Goal: Task Accomplishment & Management: Manage account settings

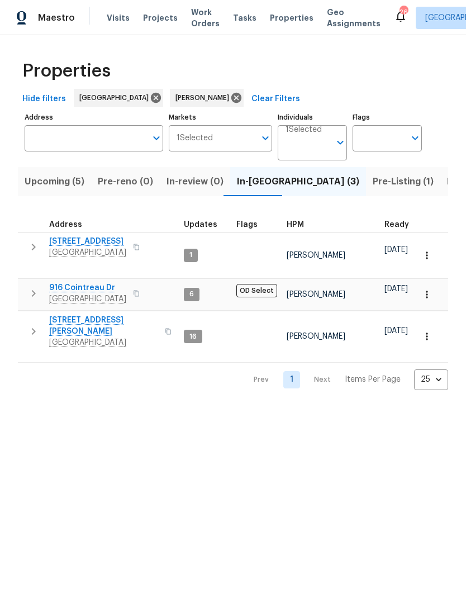
click at [34, 185] on span "Upcoming (5)" at bounding box center [55, 182] width 60 height 16
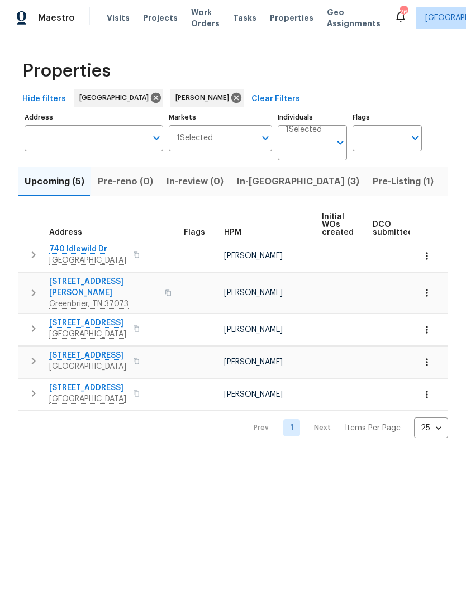
click at [33, 387] on icon "button" at bounding box center [33, 393] width 13 height 13
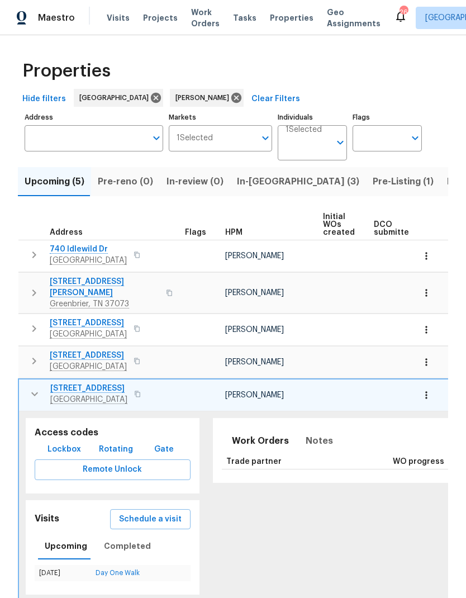
click at [113, 569] on link "Day One Walk" at bounding box center [118, 572] width 44 height 7
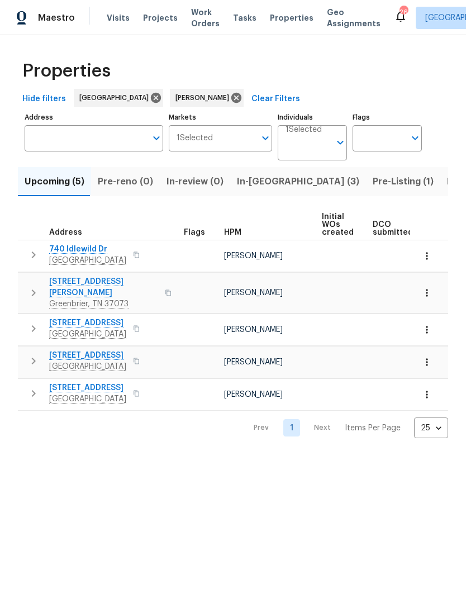
click at [28, 388] on icon "button" at bounding box center [33, 393] width 13 height 13
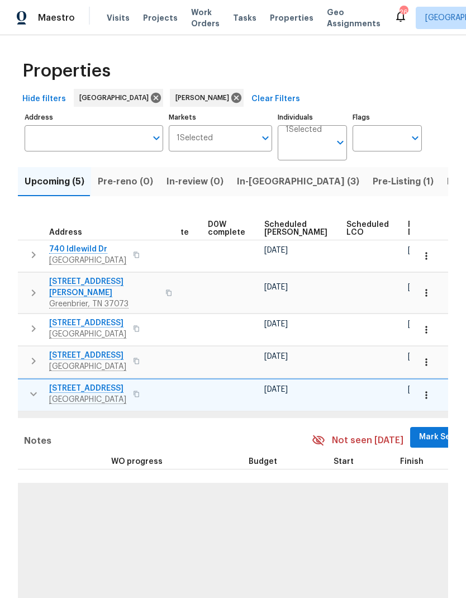
scroll to position [0, 281]
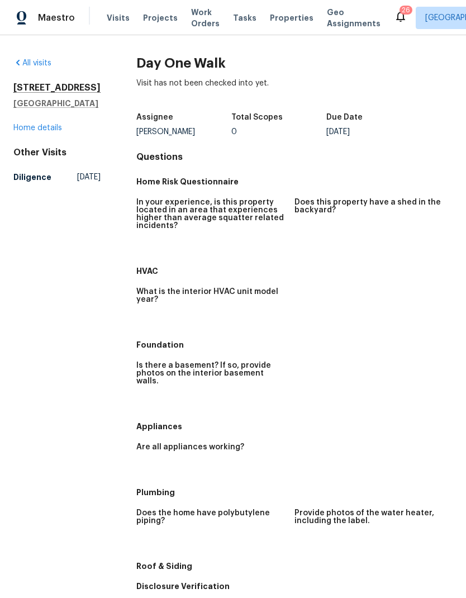
click at [113, 14] on span "Visits" at bounding box center [118, 17] width 23 height 11
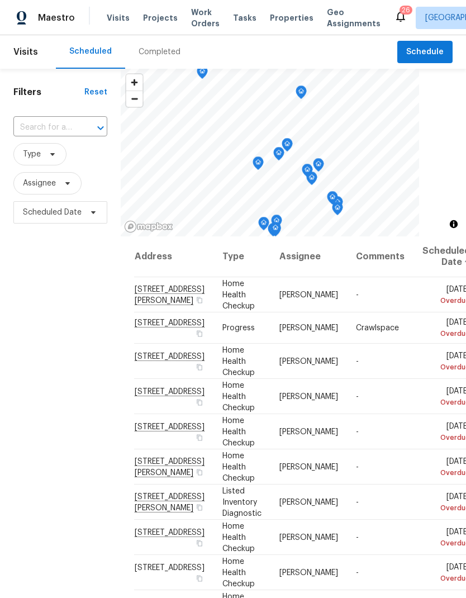
click at [48, 127] on input "text" at bounding box center [44, 127] width 63 height 17
type input "5024 e"
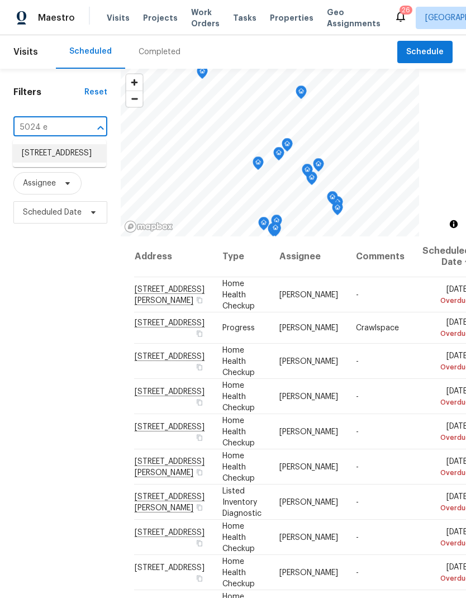
click at [40, 159] on li "[STREET_ADDRESS]" at bounding box center [59, 153] width 93 height 18
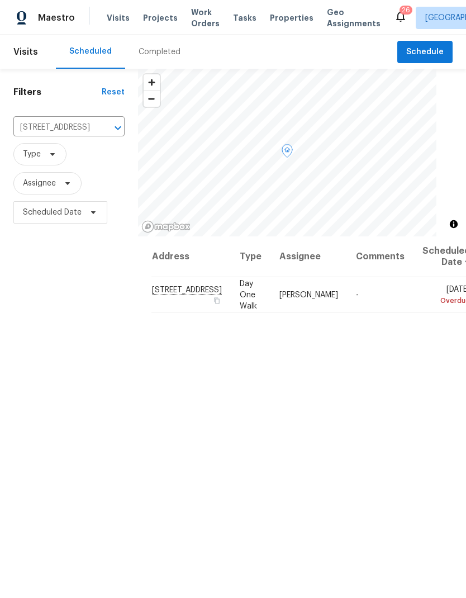
click at [0, 0] on span at bounding box center [0, 0] width 0 height 0
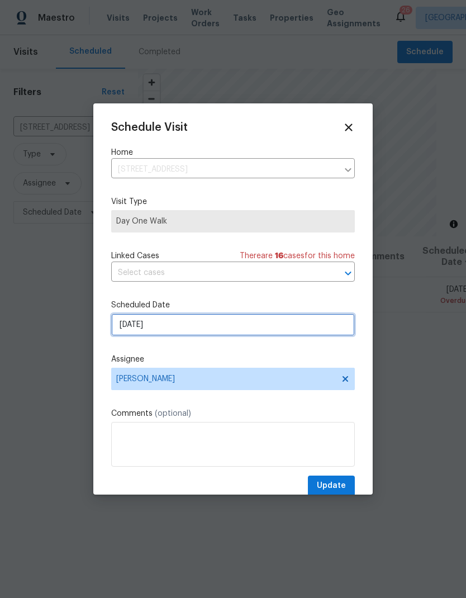
click at [144, 322] on input "[DATE]" at bounding box center [233, 324] width 244 height 22
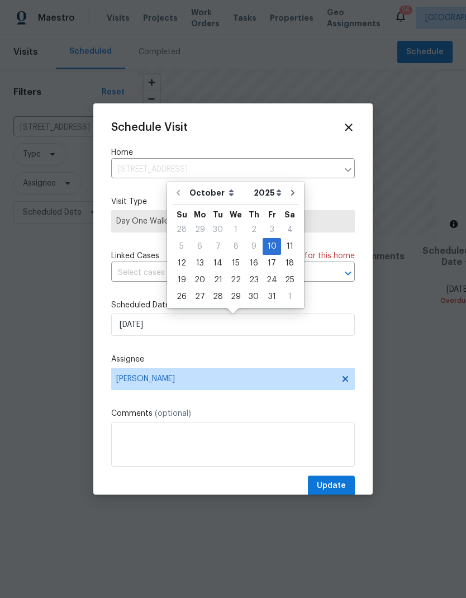
click at [345, 132] on icon at bounding box center [349, 127] width 12 height 12
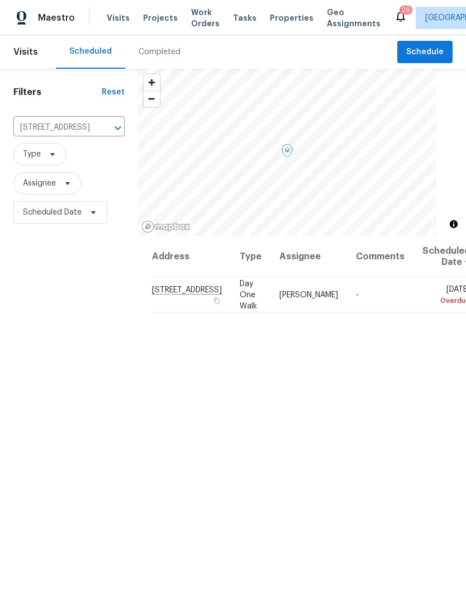
click at [0, 0] on icon at bounding box center [0, 0] width 0 height 0
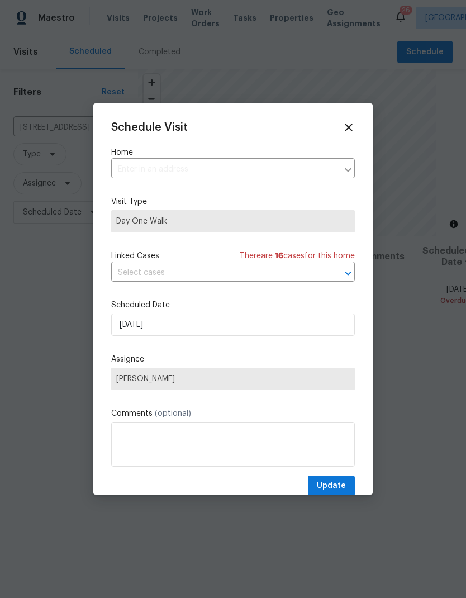
type input "[STREET_ADDRESS]"
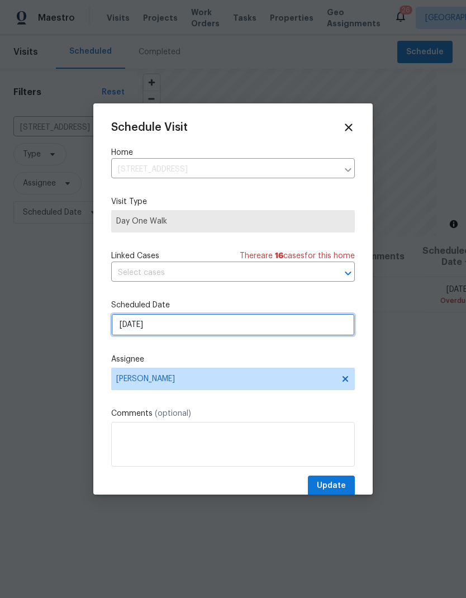
click at [149, 325] on input "[DATE]" at bounding box center [233, 324] width 244 height 22
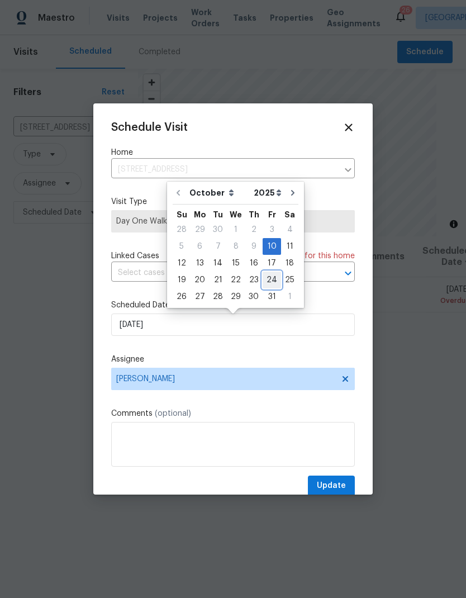
click at [266, 280] on div "24" at bounding box center [272, 280] width 18 height 16
type input "[DATE]"
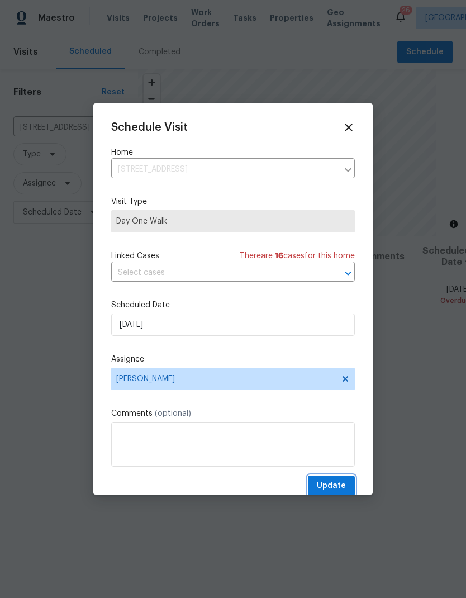
click at [345, 481] on button "Update" at bounding box center [331, 485] width 47 height 21
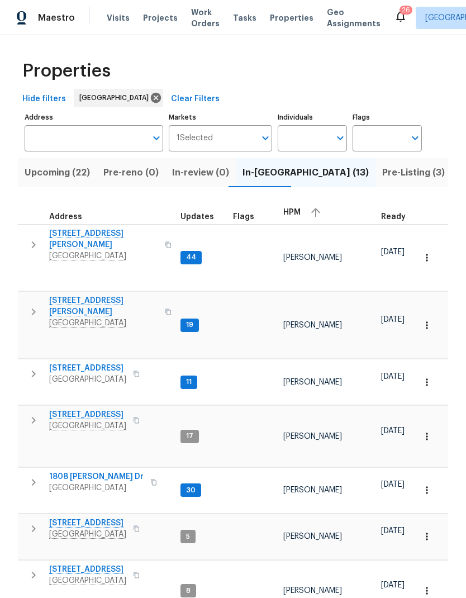
scroll to position [0, 6]
click at [22, 471] on button "button" at bounding box center [33, 482] width 22 height 22
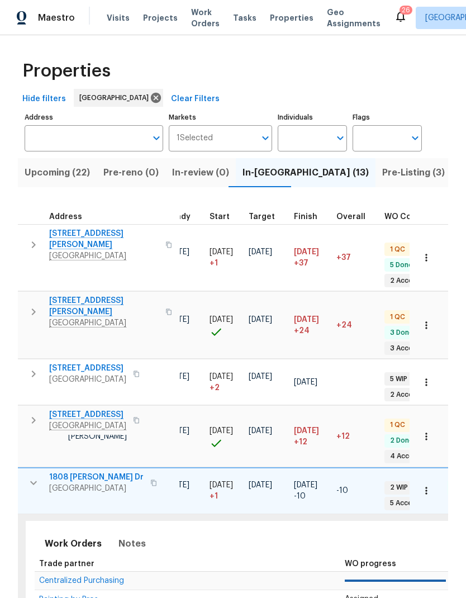
scroll to position [9, 220]
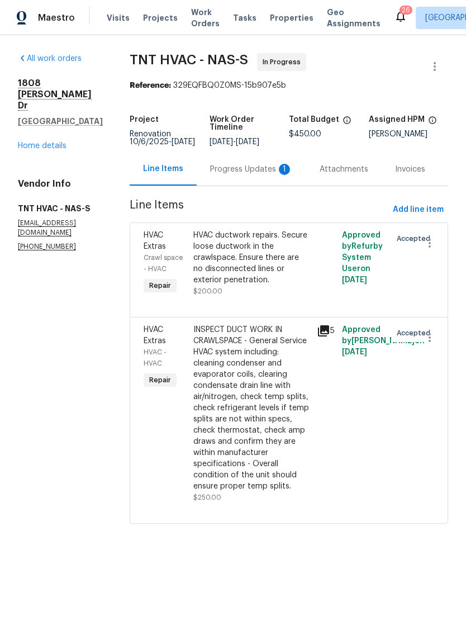
click at [239, 171] on div "Progress Updates 1" at bounding box center [251, 169] width 83 height 11
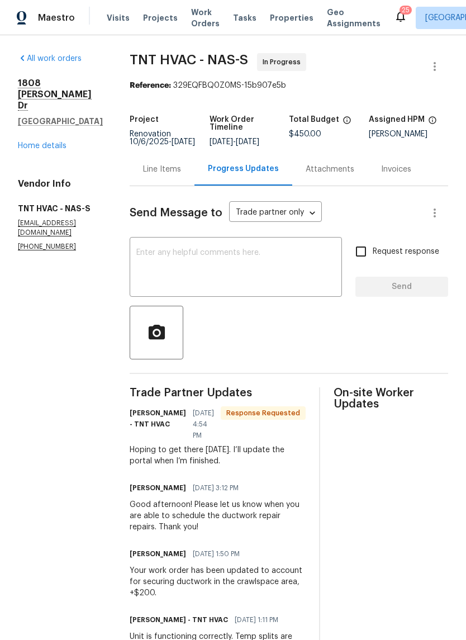
click at [51, 142] on link "Home details" at bounding box center [42, 146] width 49 height 8
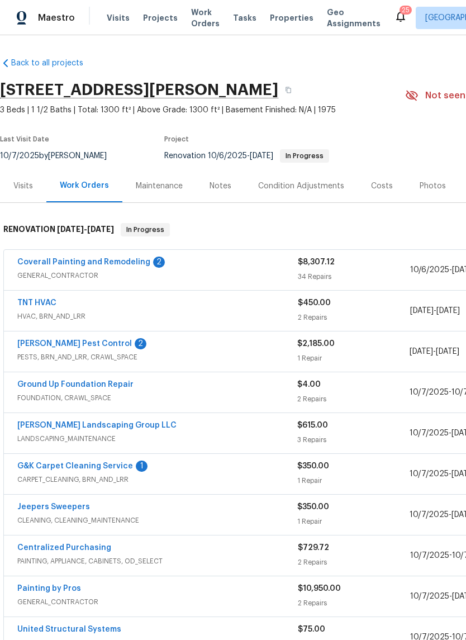
click at [130, 265] on link "Coverall Painting and Remodeling" at bounding box center [83, 262] width 133 height 8
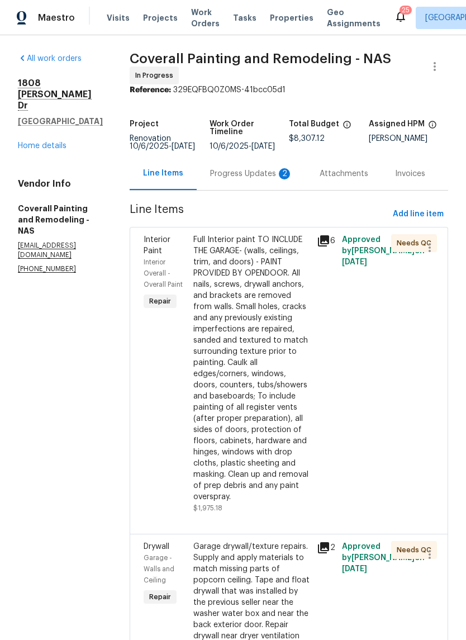
click at [275, 165] on div "Progress Updates 2" at bounding box center [252, 173] width 110 height 33
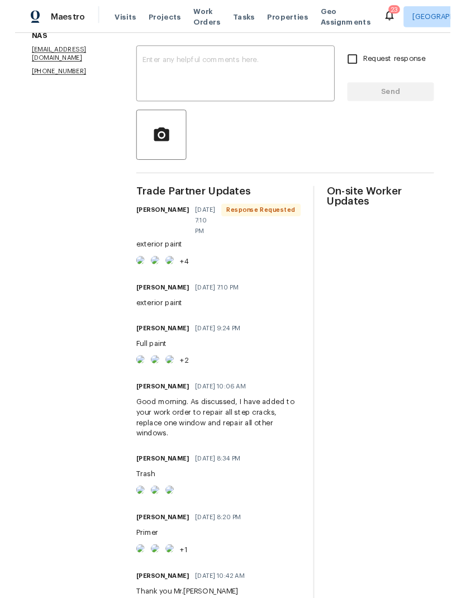
scroll to position [192, 0]
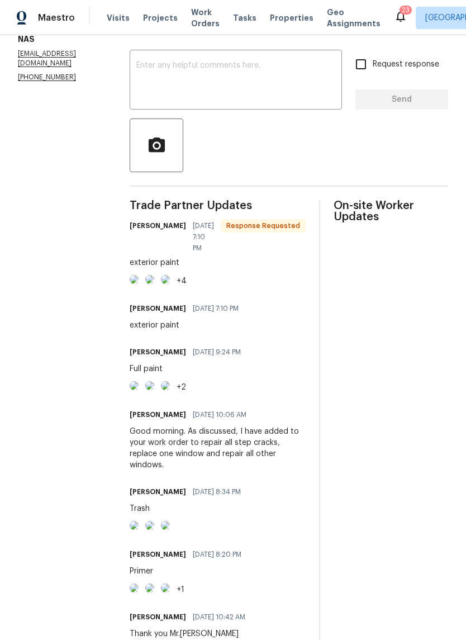
click at [277, 92] on textarea at bounding box center [235, 80] width 199 height 39
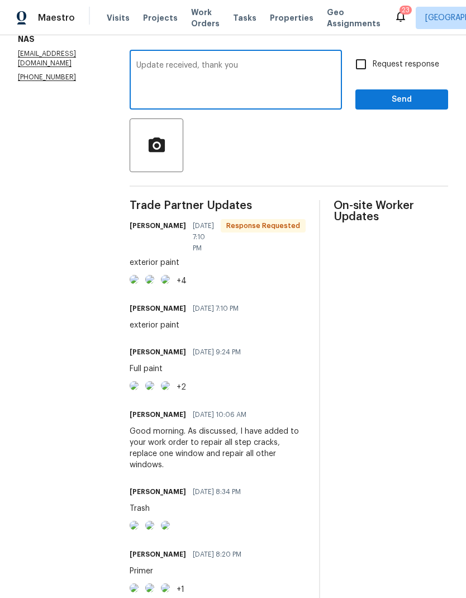
type textarea "Update received, thank you"
click at [389, 110] on button "Send" at bounding box center [401, 99] width 93 height 21
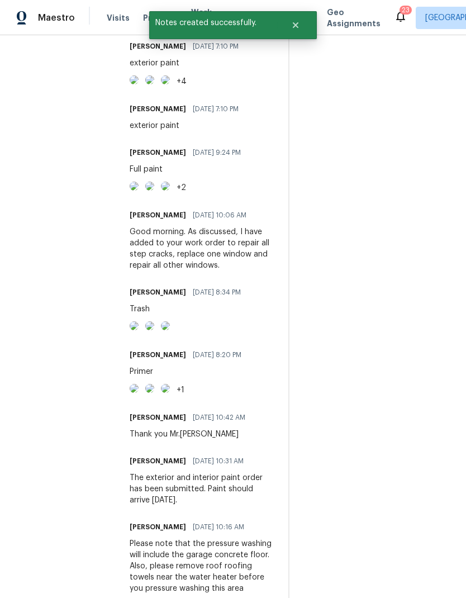
scroll to position [418, 0]
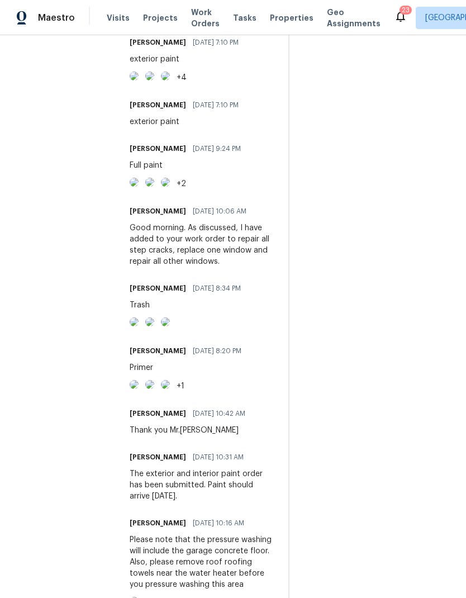
click at [139, 80] on img at bounding box center [134, 76] width 9 height 9
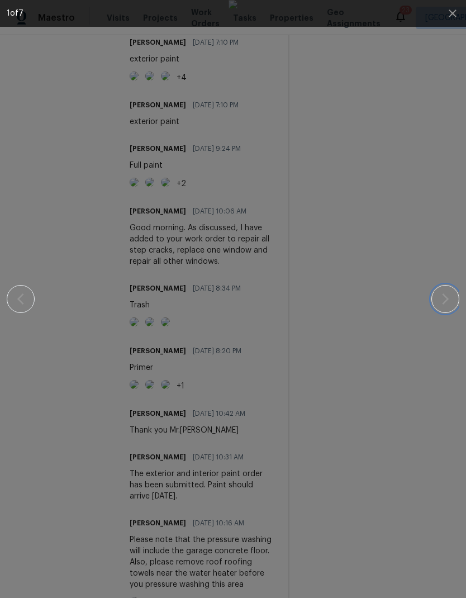
click at [441, 299] on icon "button" at bounding box center [445, 298] width 13 height 13
click at [459, 8] on icon "button" at bounding box center [452, 13] width 13 height 13
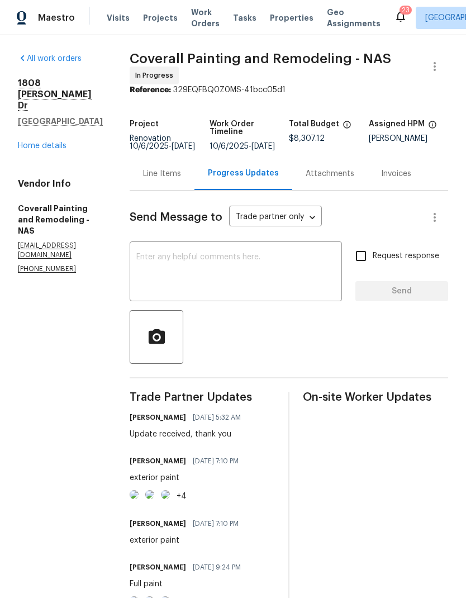
scroll to position [0, 0]
click at [32, 109] on div "1808 Calloway Dr Clarksville, TN 37042 Home details" at bounding box center [60, 115] width 85 height 74
click at [32, 108] on div "1808 Calloway Dr Clarksville, TN 37042 Home details" at bounding box center [60, 115] width 85 height 74
click at [35, 142] on link "Home details" at bounding box center [42, 146] width 49 height 8
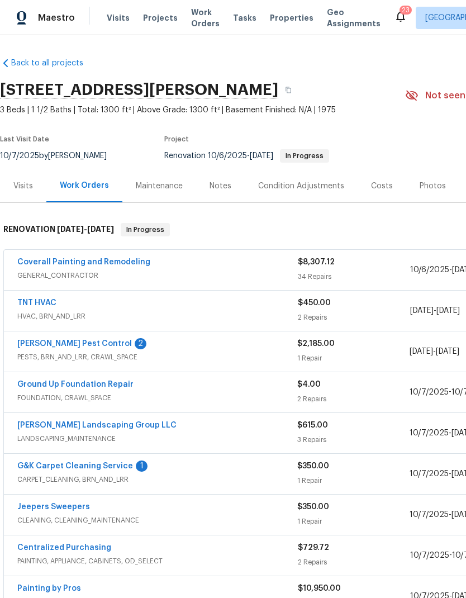
click at [226, 178] on div "Notes" at bounding box center [220, 185] width 49 height 33
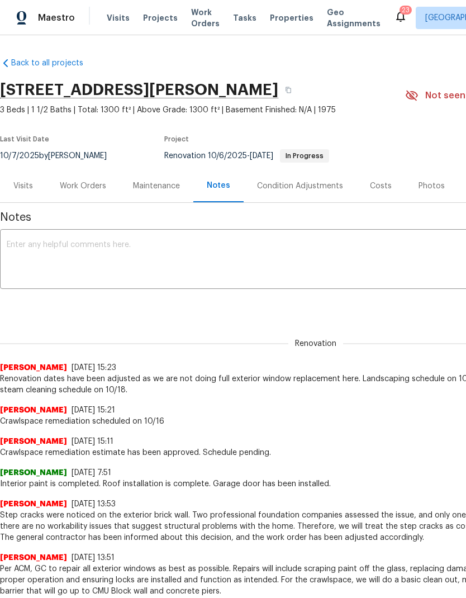
click at [56, 258] on textarea at bounding box center [316, 260] width 618 height 39
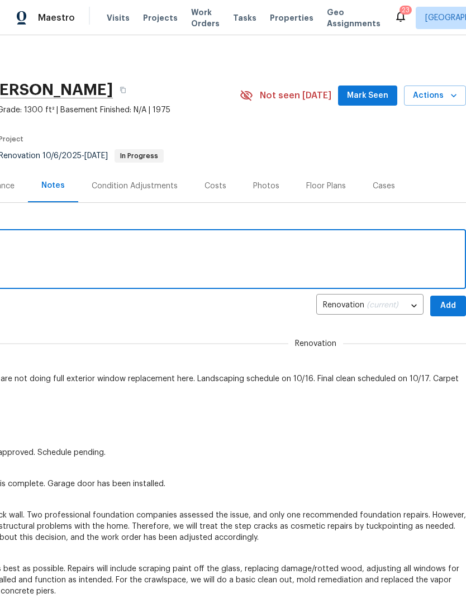
scroll to position [0, 165]
type textarea "Interior and exterior paint is complete."
click at [447, 305] on span "Add" at bounding box center [448, 306] width 18 height 14
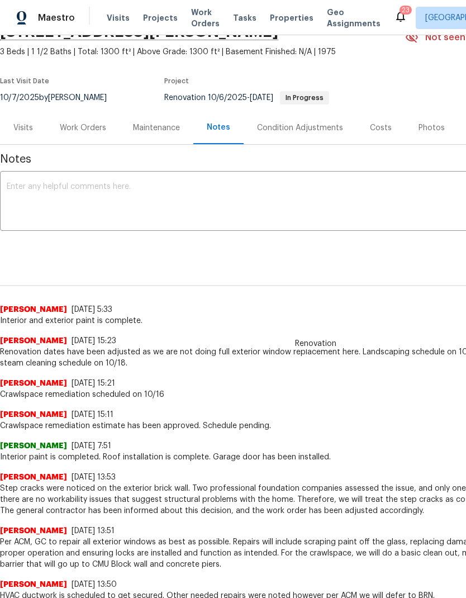
scroll to position [59, 0]
click at [72, 124] on div "Work Orders" at bounding box center [83, 127] width 46 height 11
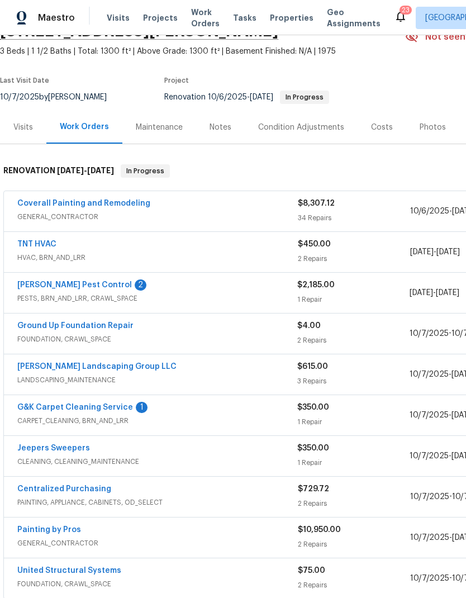
click at [39, 284] on link "Robards Pest Control" at bounding box center [74, 285] width 115 height 8
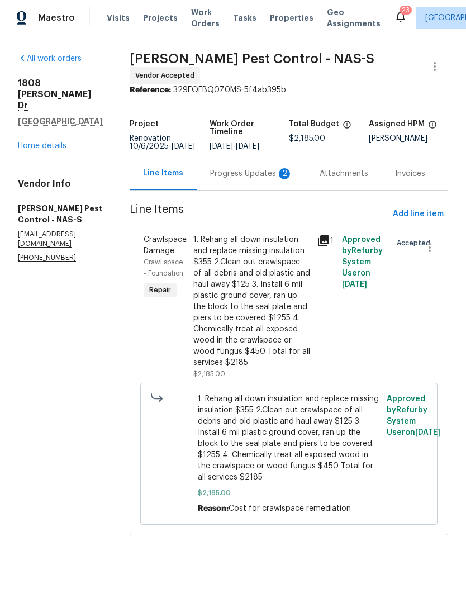
click at [221, 190] on div "Progress Updates 2" at bounding box center [252, 173] width 110 height 33
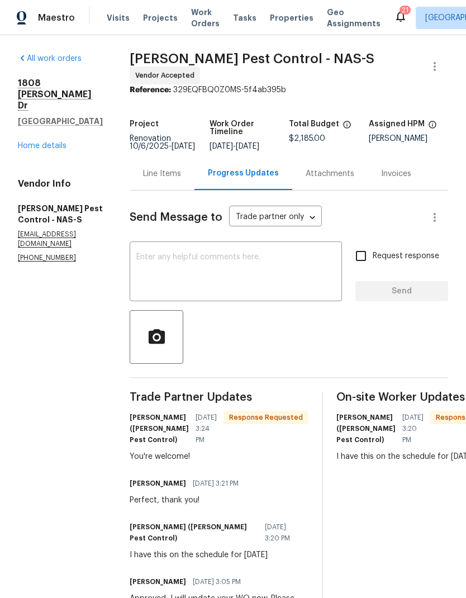
click at [286, 220] on body "Maestro Visits Projects Work Orders Tasks Properties Geo Assignments 21 Nashvil…" at bounding box center [233, 299] width 466 height 598
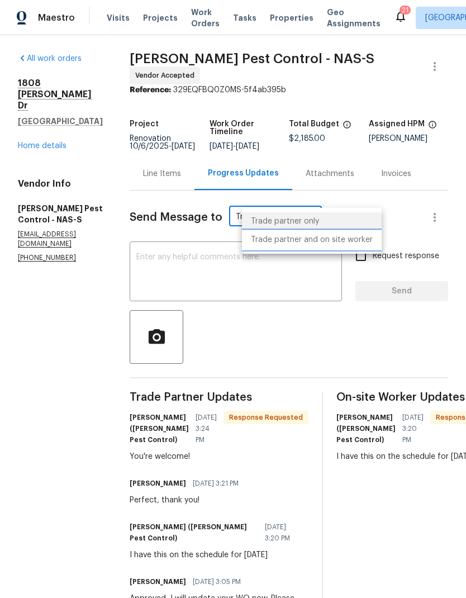
click at [267, 245] on li "Trade partner and on site worker" at bounding box center [312, 240] width 140 height 18
type input "Trade Partner and On-Site Worker"
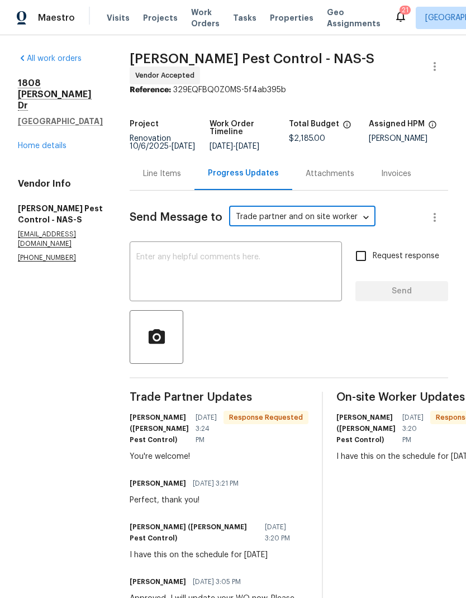
click at [36, 142] on link "Home details" at bounding box center [42, 146] width 49 height 8
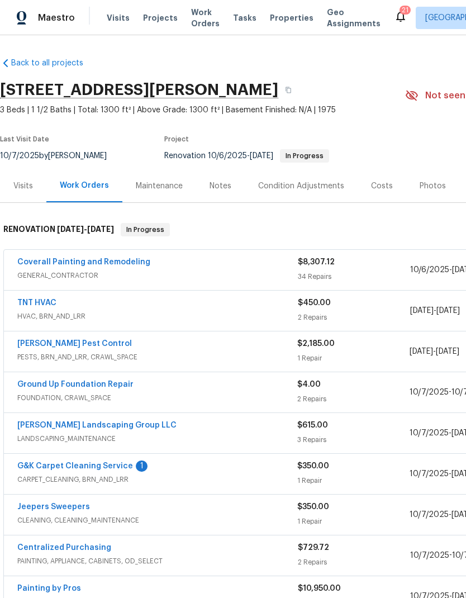
click at [54, 468] on link "G&K Carpet Cleaning Service" at bounding box center [75, 466] width 116 height 8
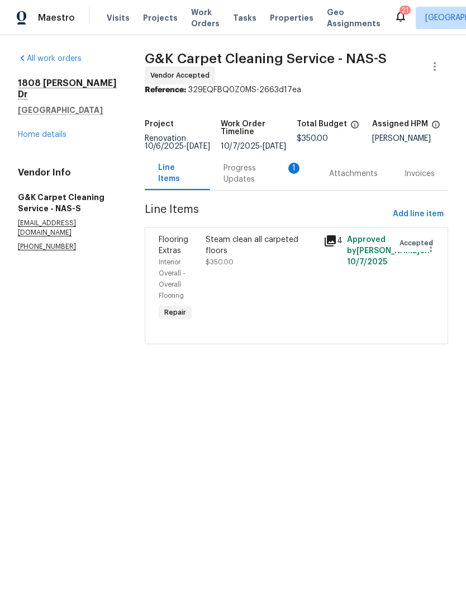
click at [227, 180] on div "Progress Updates 1" at bounding box center [262, 174] width 79 height 22
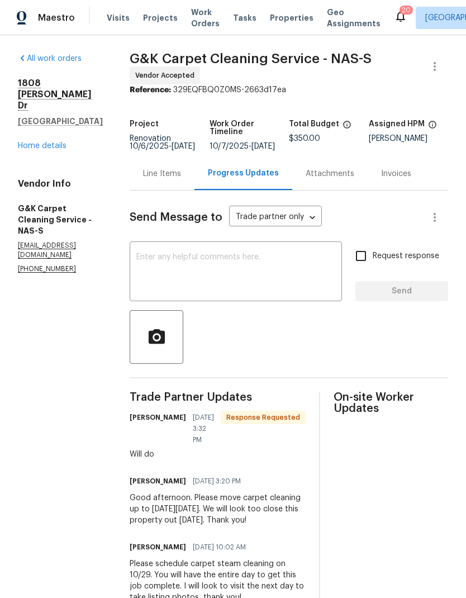
click at [34, 142] on link "Home details" at bounding box center [42, 146] width 49 height 8
